Goal: Transaction & Acquisition: Purchase product/service

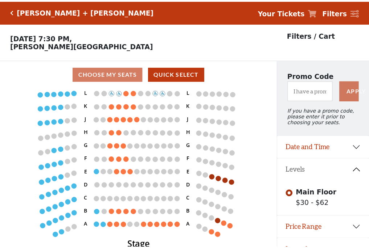
scroll to position [15, 0]
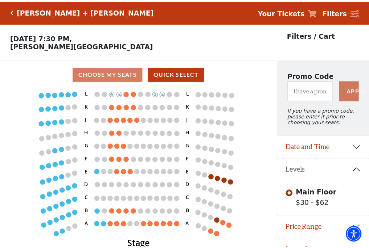
scroll to position [15, 0]
